Goal: Transaction & Acquisition: Purchase product/service

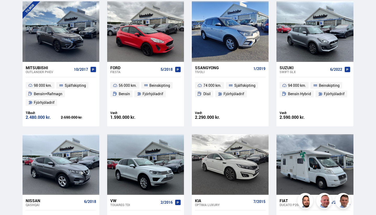
scroll to position [379, 0]
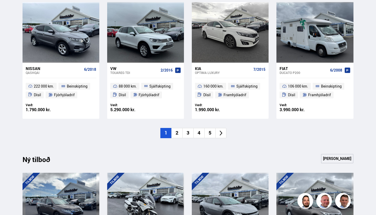
click at [177, 131] on li "2" at bounding box center [176, 133] width 11 height 10
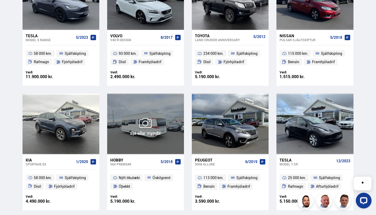
scroll to position [331, 0]
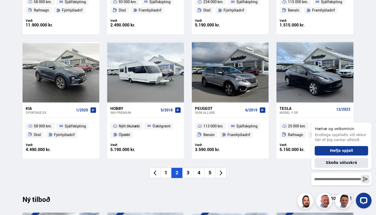
click at [187, 173] on li "3" at bounding box center [187, 173] width 11 height 10
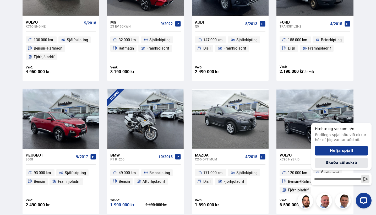
scroll to position [345, 0]
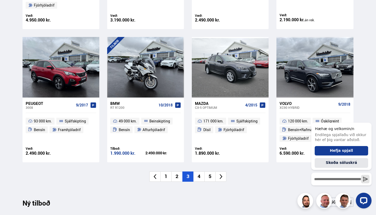
click at [200, 178] on li "4" at bounding box center [198, 176] width 11 height 10
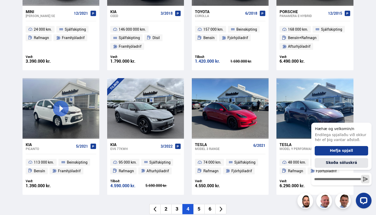
scroll to position [296, 0]
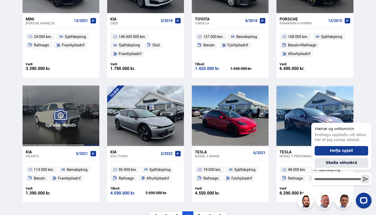
click at [91, 143] on div at bounding box center [91, 115] width 15 height 60
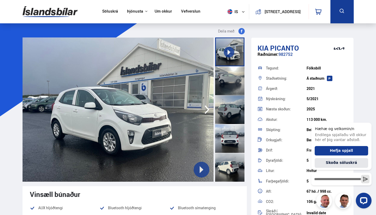
click at [228, 171] on div at bounding box center [229, 167] width 29 height 29
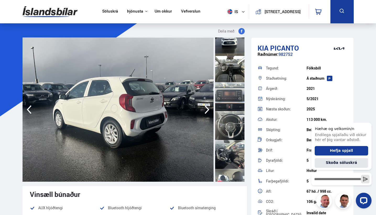
scroll to position [217, 0]
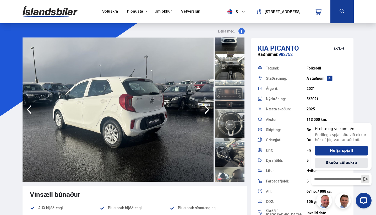
click at [227, 91] on div at bounding box center [229, 94] width 29 height 29
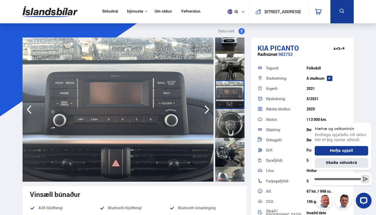
click at [229, 129] on div at bounding box center [229, 123] width 29 height 29
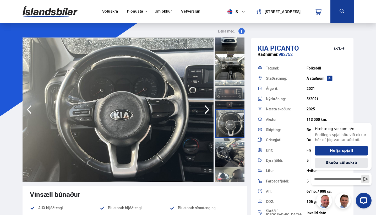
click at [232, 150] on div at bounding box center [229, 152] width 29 height 29
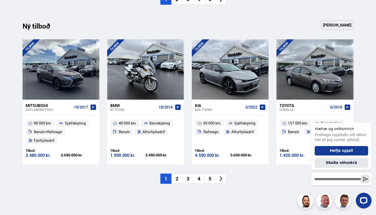
scroll to position [545, 0]
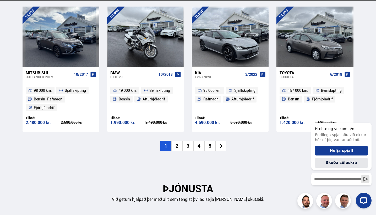
click at [178, 151] on li "2" at bounding box center [176, 146] width 11 height 10
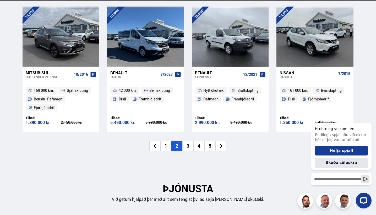
scroll to position [531, 0]
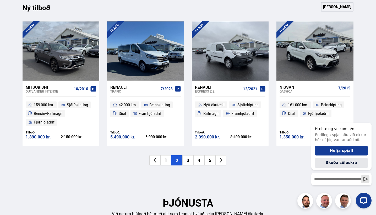
click at [161, 160] on li "1" at bounding box center [165, 160] width 11 height 10
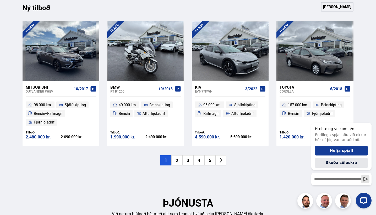
click at [163, 160] on li "1" at bounding box center [165, 160] width 11 height 10
click at [164, 160] on li "1" at bounding box center [165, 160] width 11 height 10
click at [166, 157] on li "1" at bounding box center [165, 160] width 11 height 10
click at [334, 6] on link "[PERSON_NAME]" at bounding box center [337, 6] width 32 height 9
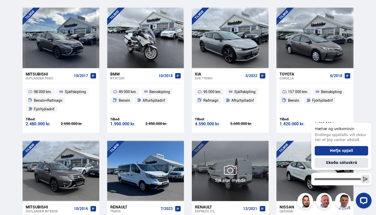
scroll to position [160, 0]
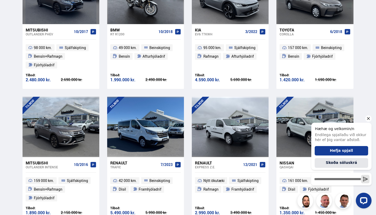
click at [370, 118] on icon "Hide greeting" at bounding box center [368, 118] width 6 height 6
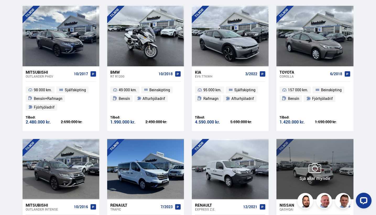
scroll to position [73, 0]
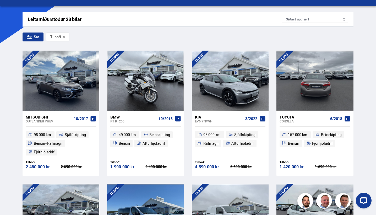
click at [323, 79] on div at bounding box center [330, 81] width 15 height 60
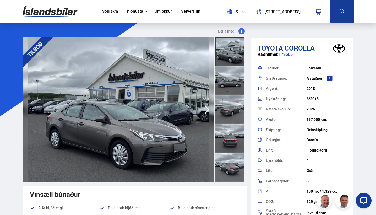
click at [231, 167] on div at bounding box center [229, 167] width 29 height 29
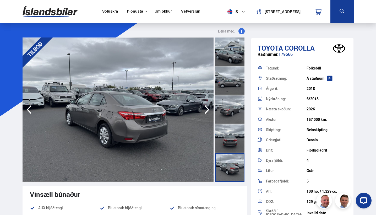
click at [231, 173] on div at bounding box center [229, 167] width 29 height 29
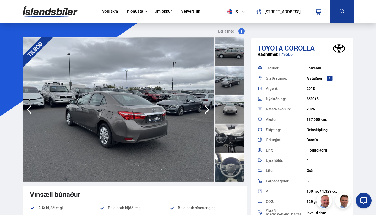
scroll to position [146, 0]
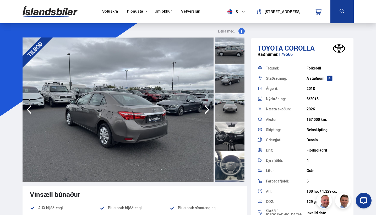
click at [228, 147] on div at bounding box center [229, 136] width 29 height 29
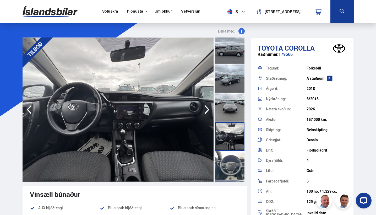
click at [231, 160] on div at bounding box center [229, 165] width 29 height 29
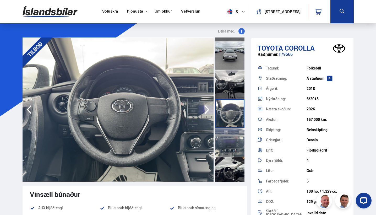
scroll to position [205, 0]
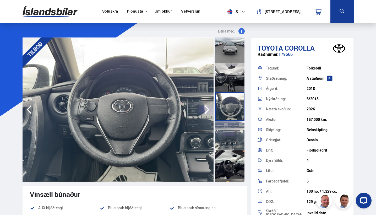
click at [231, 160] on div at bounding box center [229, 164] width 29 height 29
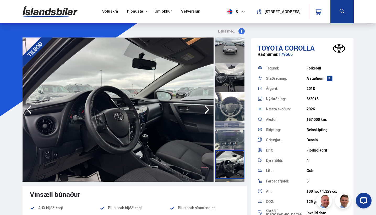
click at [227, 137] on div at bounding box center [229, 135] width 29 height 29
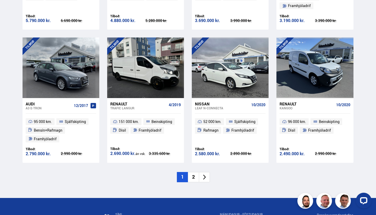
scroll to position [747, 0]
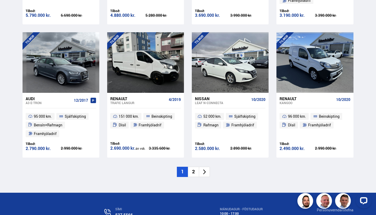
click at [192, 167] on li "2" at bounding box center [193, 172] width 11 height 10
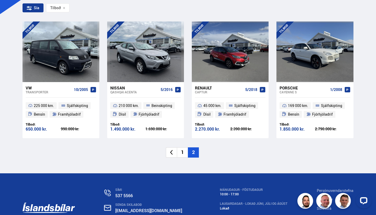
scroll to position [103, 0]
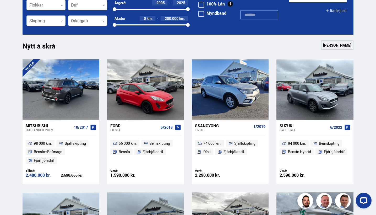
scroll to position [102, 0]
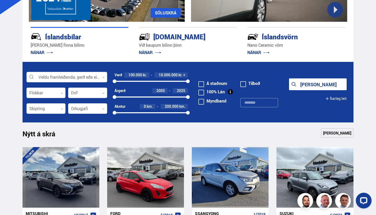
click at [50, 107] on div at bounding box center [45, 108] width 39 height 10
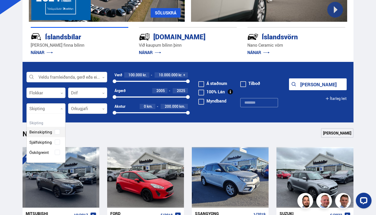
click at [57, 109] on div at bounding box center [45, 108] width 39 height 10
drag, startPoint x: 63, startPoint y: 109, endPoint x: 57, endPoint y: 113, distance: 7.3
click at [63, 109] on div at bounding box center [45, 108] width 39 height 10
click at [54, 141] on div "Beinskipting Sjálfskipting Óskilgreint" at bounding box center [46, 138] width 38 height 38
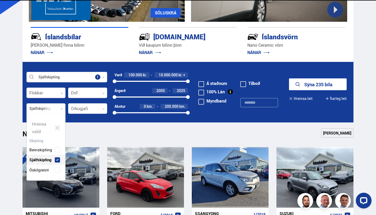
click at [61, 143] on div "Beinskipting" at bounding box center [46, 146] width 38 height 18
click at [56, 141] on div "Beinskipting" at bounding box center [46, 146] width 38 height 18
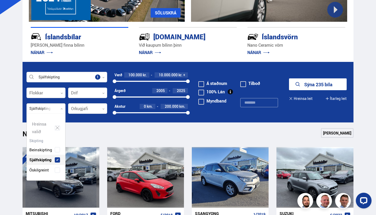
click at [44, 141] on div "Beinskipting" at bounding box center [46, 146] width 38 height 18
click at [59, 140] on div "Beinskipting" at bounding box center [46, 146] width 38 height 18
click at [321, 82] on button "Sýna 235 bíla" at bounding box center [318, 84] width 58 height 12
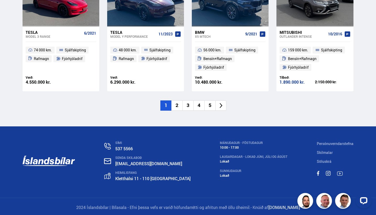
scroll to position [802, 0]
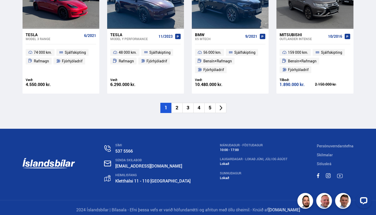
click at [175, 103] on li "2" at bounding box center [176, 108] width 11 height 10
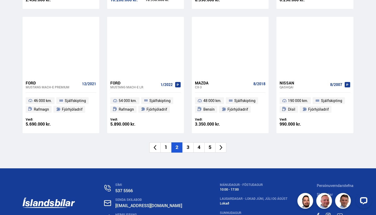
scroll to position [758, 0]
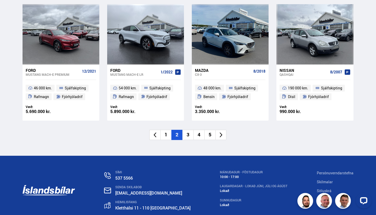
click at [187, 130] on li "3" at bounding box center [187, 135] width 11 height 10
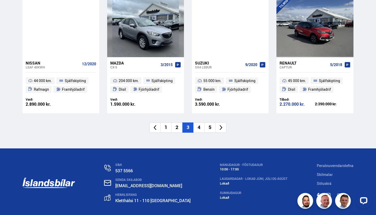
scroll to position [799, 0]
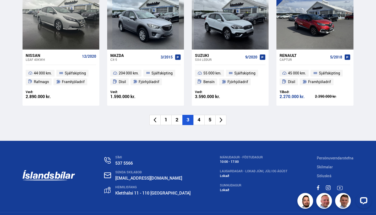
click at [201, 115] on li "4" at bounding box center [198, 120] width 11 height 10
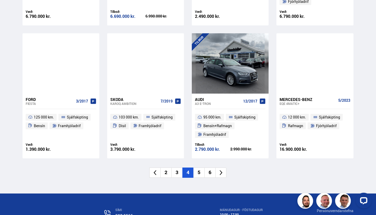
scroll to position [767, 0]
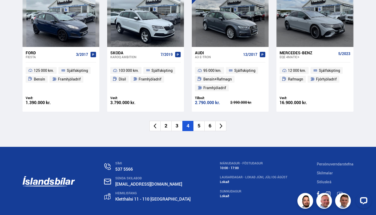
click at [203, 122] on li "5" at bounding box center [198, 126] width 11 height 10
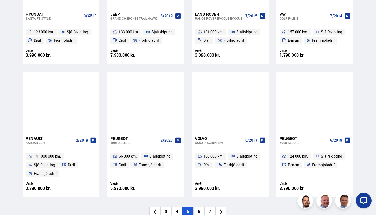
scroll to position [716, 0]
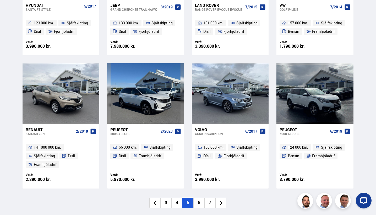
click at [200, 197] on li "6" at bounding box center [198, 202] width 11 height 10
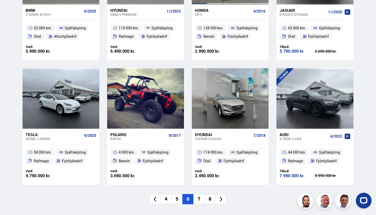
scroll to position [763, 0]
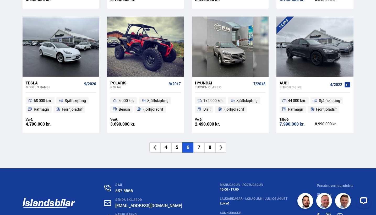
click at [201, 142] on li "7" at bounding box center [198, 147] width 11 height 10
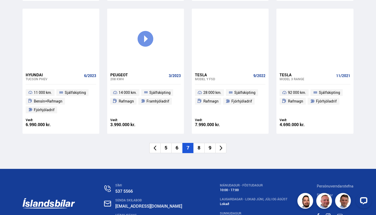
scroll to position [754, 0]
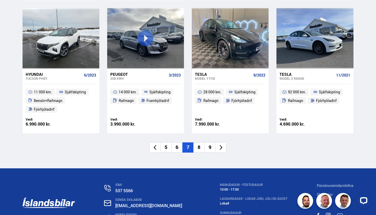
click at [203, 143] on li "8" at bounding box center [198, 147] width 11 height 10
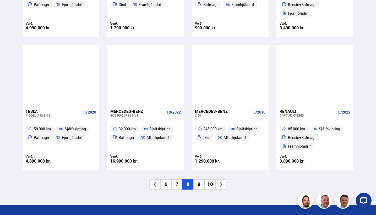
scroll to position [727, 0]
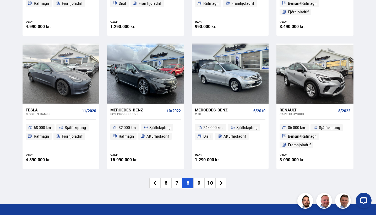
click at [202, 178] on li "9" at bounding box center [198, 183] width 11 height 10
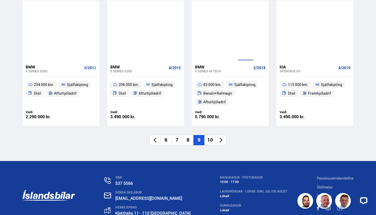
scroll to position [779, 0]
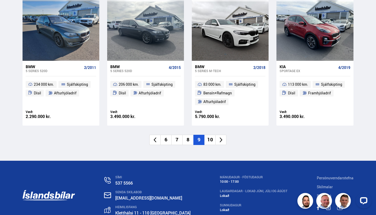
click at [211, 135] on li "10" at bounding box center [209, 140] width 11 height 10
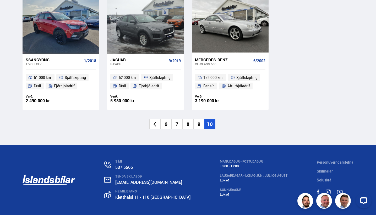
scroll to position [662, 0]
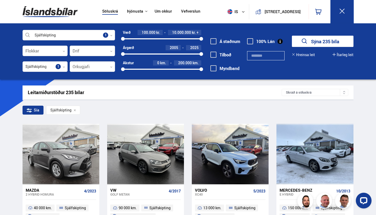
click at [38, 11] on img at bounding box center [50, 11] width 55 height 17
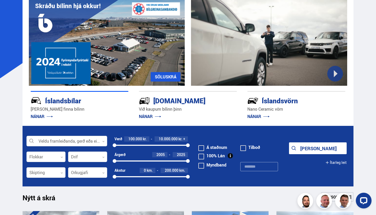
scroll to position [106, 0]
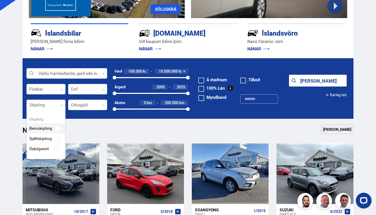
click at [43, 104] on div at bounding box center [45, 105] width 39 height 10
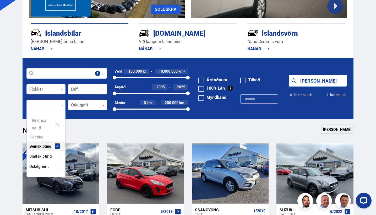
click at [47, 128] on div "[PERSON_NAME] valið Beinskipting Sjálfskipting Óskilgreint" at bounding box center [45, 143] width 39 height 67
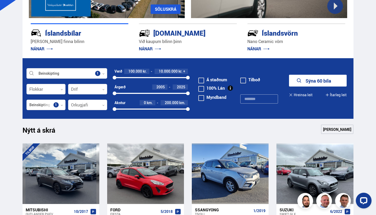
click at [324, 81] on button "Sýna 60 bíla" at bounding box center [318, 81] width 58 height 12
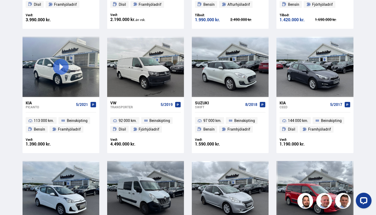
scroll to position [336, 0]
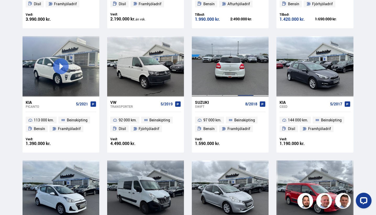
click at [251, 73] on div at bounding box center [245, 66] width 15 height 60
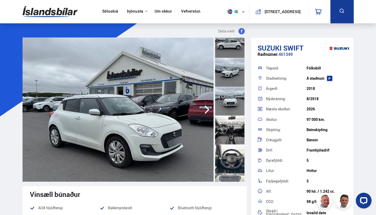
scroll to position [158, 0]
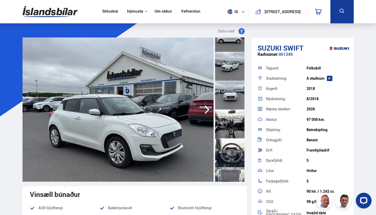
click at [232, 128] on div at bounding box center [229, 123] width 29 height 29
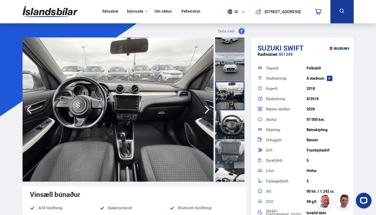
scroll to position [187, 0]
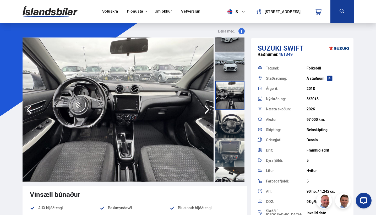
click at [228, 148] on div at bounding box center [229, 152] width 29 height 29
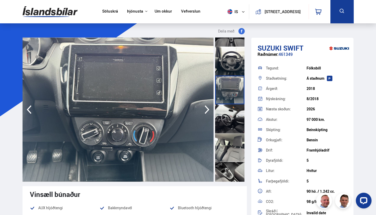
scroll to position [350, 0]
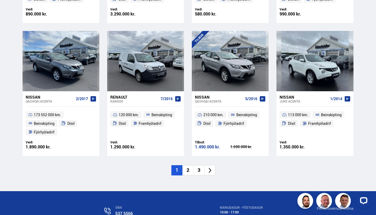
scroll to position [726, 0]
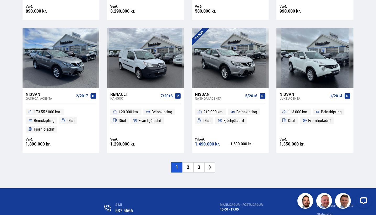
click at [187, 163] on li "2" at bounding box center [187, 167] width 11 height 10
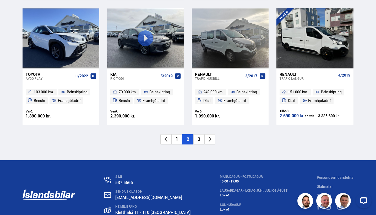
scroll to position [745, 0]
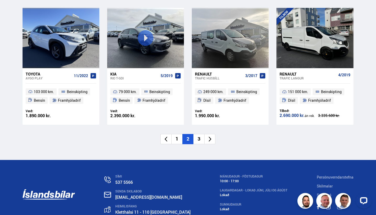
click at [201, 134] on li "3" at bounding box center [198, 139] width 11 height 10
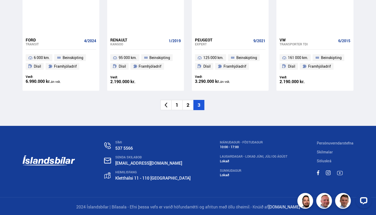
scroll to position [399, 0]
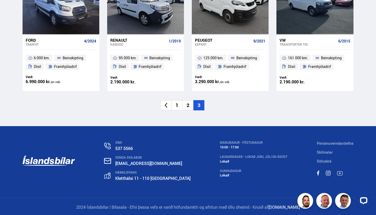
click at [179, 100] on li "1" at bounding box center [176, 105] width 11 height 10
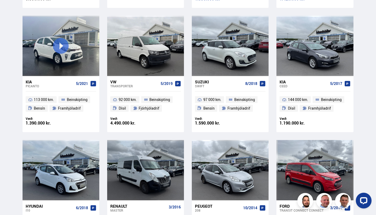
scroll to position [357, 0]
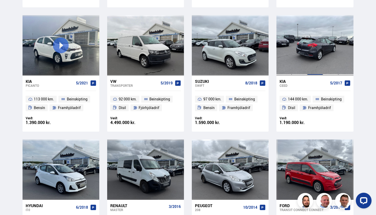
click at [309, 52] on div at bounding box center [314, 45] width 15 height 60
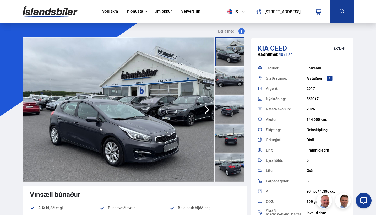
click at [234, 163] on div at bounding box center [229, 167] width 29 height 29
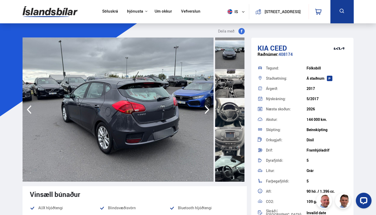
scroll to position [202, 0]
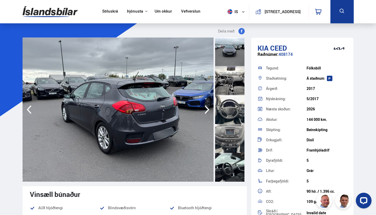
click at [226, 148] on div at bounding box center [229, 138] width 29 height 29
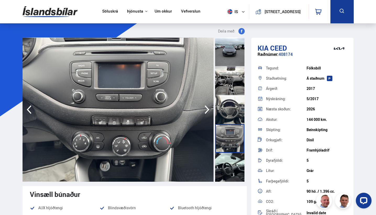
click at [233, 166] on div at bounding box center [229, 167] width 29 height 29
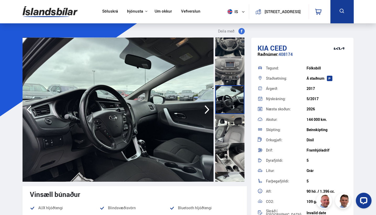
click at [233, 166] on div at bounding box center [229, 157] width 29 height 29
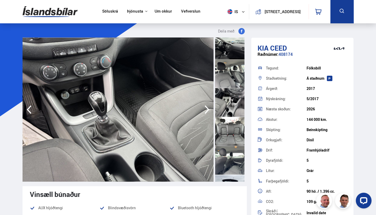
scroll to position [412, 0]
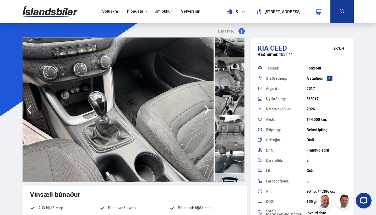
click at [227, 135] on div at bounding box center [229, 129] width 29 height 29
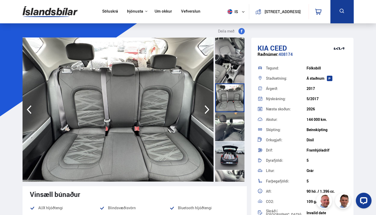
scroll to position [445, 0]
click at [231, 156] on div at bounding box center [229, 154] width 29 height 29
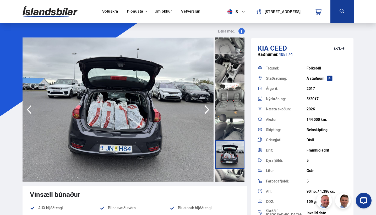
click at [230, 174] on div at bounding box center [229, 183] width 29 height 29
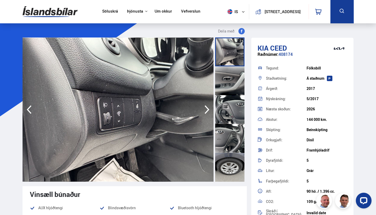
scroll to position [576, 0]
click at [229, 166] on div at bounding box center [229, 167] width 29 height 29
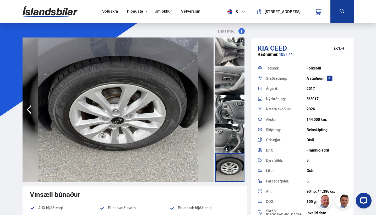
click at [231, 141] on div at bounding box center [229, 138] width 29 height 29
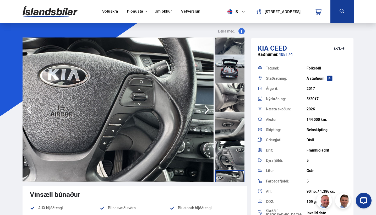
scroll to position [530, 0]
click at [231, 148] on div at bounding box center [229, 155] width 29 height 29
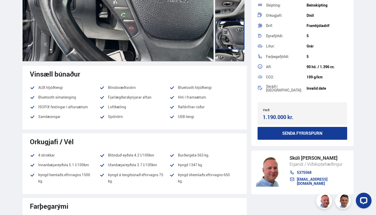
scroll to position [121, 0]
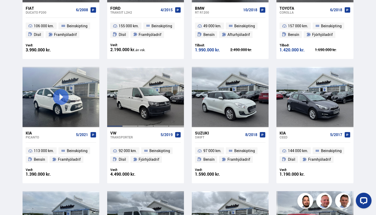
scroll to position [307, 0]
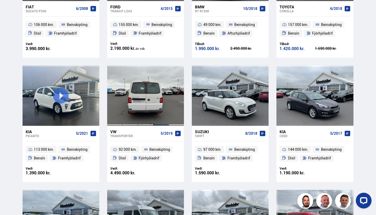
click at [157, 93] on div at bounding box center [160, 95] width 15 height 60
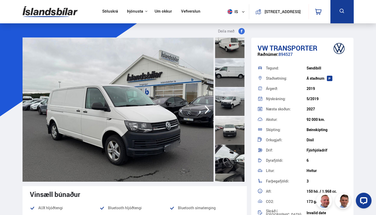
scroll to position [146, 0]
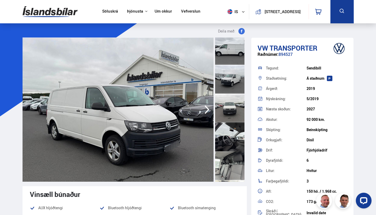
click at [229, 137] on div at bounding box center [229, 136] width 29 height 29
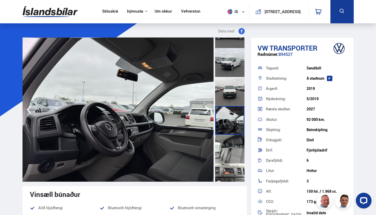
scroll to position [162, 0]
click at [230, 163] on div at bounding box center [229, 148] width 29 height 29
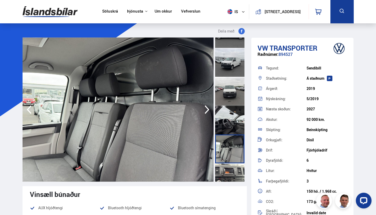
click at [231, 172] on div at bounding box center [229, 177] width 29 height 29
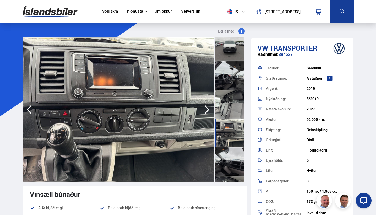
scroll to position [236, 0]
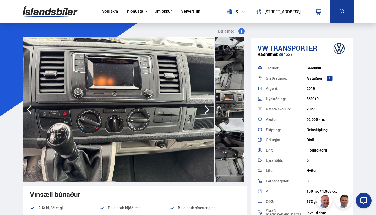
click at [227, 104] on div at bounding box center [229, 103] width 29 height 29
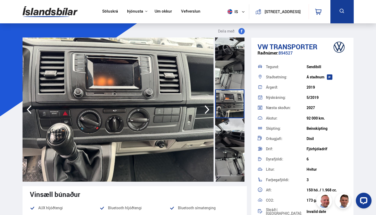
click at [234, 106] on div at bounding box center [229, 103] width 29 height 29
click at [233, 130] on div at bounding box center [229, 132] width 29 height 29
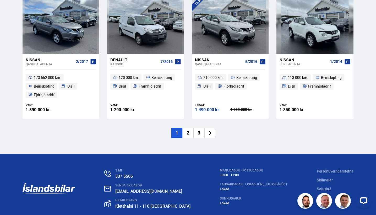
scroll to position [763, 0]
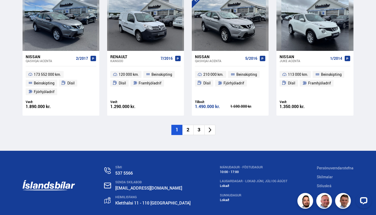
click at [188, 126] on li "2" at bounding box center [187, 130] width 11 height 10
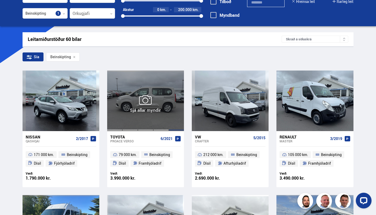
scroll to position [54, 0]
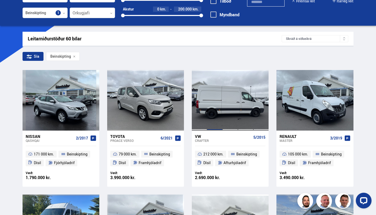
click at [217, 109] on div at bounding box center [214, 100] width 15 height 60
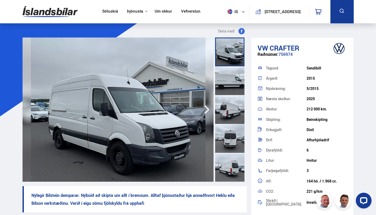
click at [225, 141] on div at bounding box center [229, 138] width 29 height 29
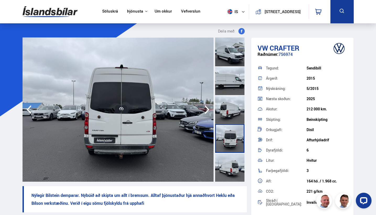
click at [226, 155] on div at bounding box center [229, 167] width 29 height 29
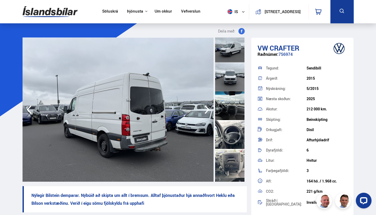
scroll to position [206, 0]
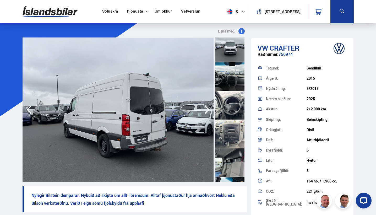
click at [231, 76] on div at bounding box center [229, 76] width 29 height 29
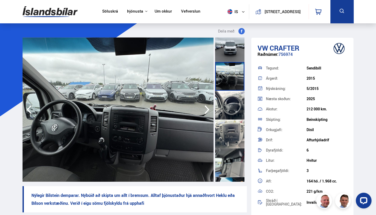
click at [229, 106] on div at bounding box center [229, 105] width 29 height 29
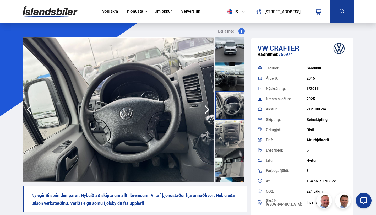
click at [230, 135] on div at bounding box center [229, 133] width 29 height 29
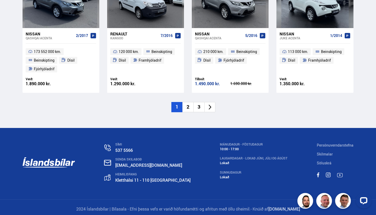
scroll to position [786, 0]
